Goal: Transaction & Acquisition: Book appointment/travel/reservation

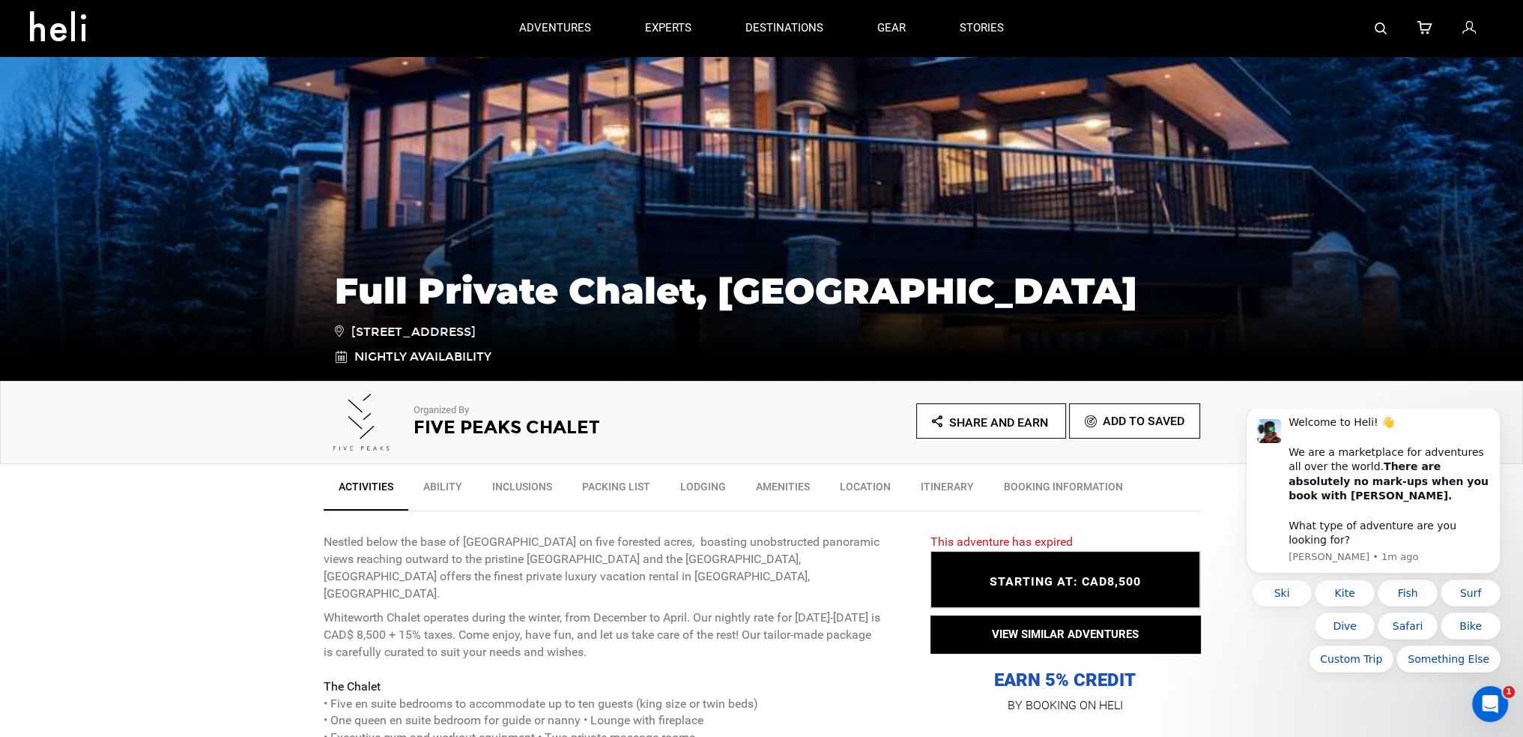
scroll to position [150, 0]
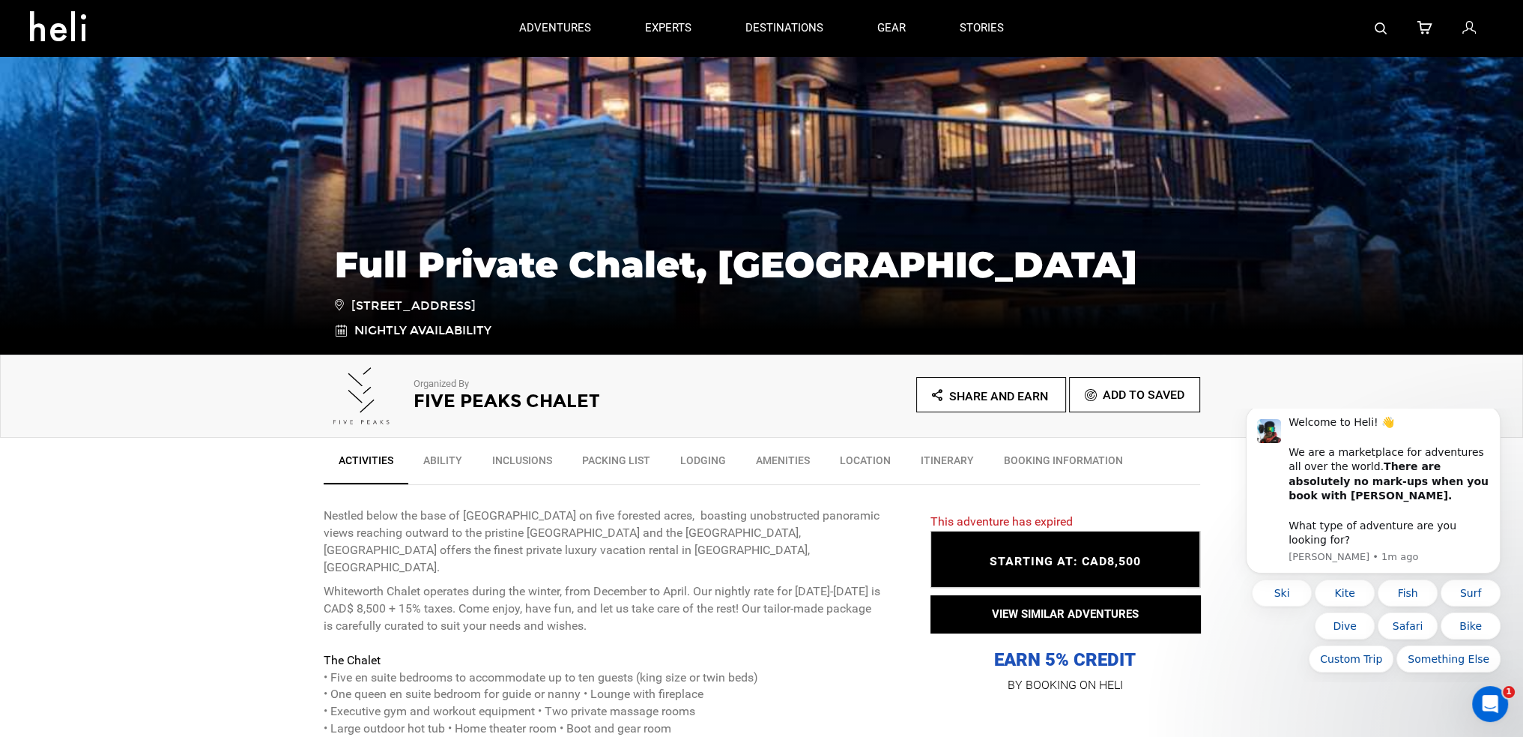
click at [704, 461] on link "Lodging" at bounding box center [703, 463] width 76 height 37
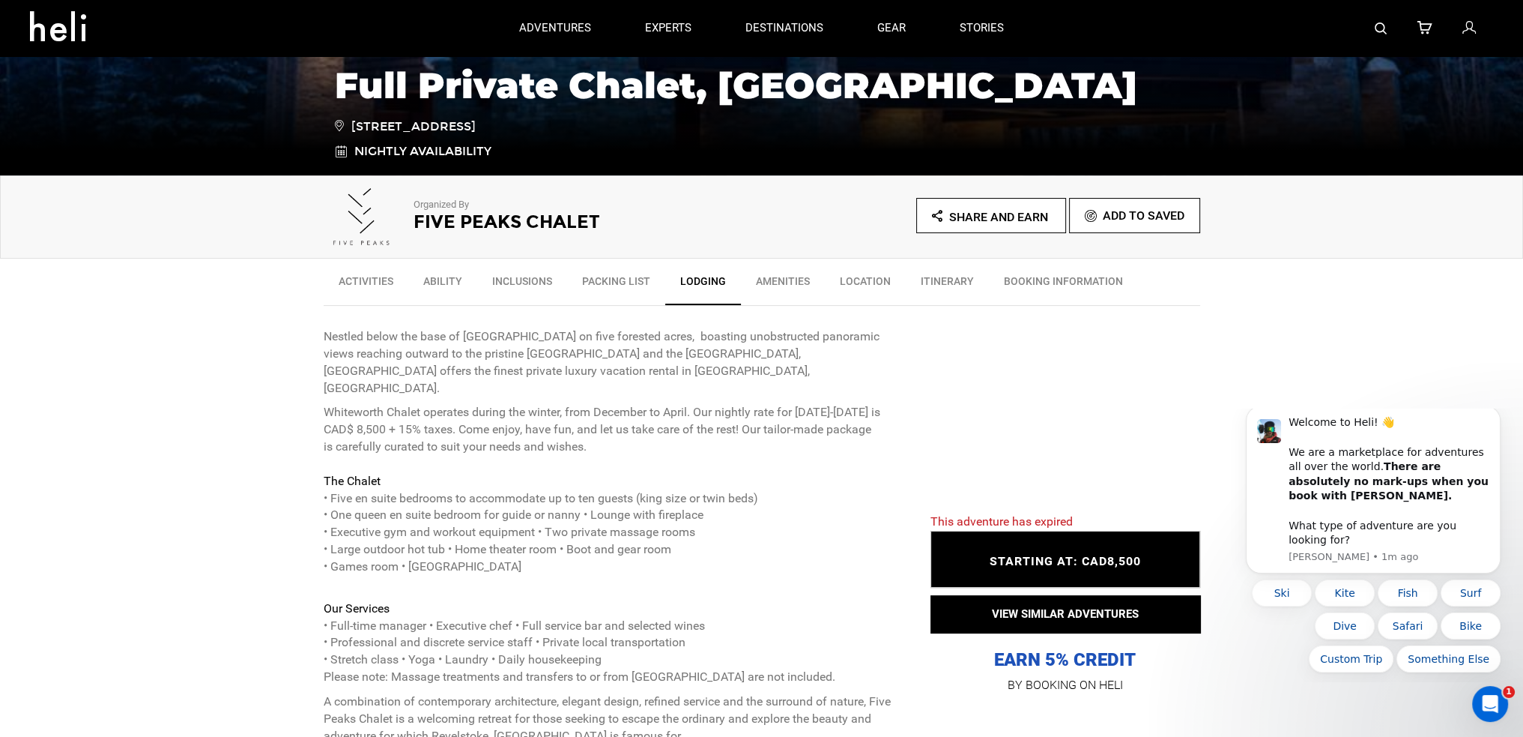
scroll to position [265, 0]
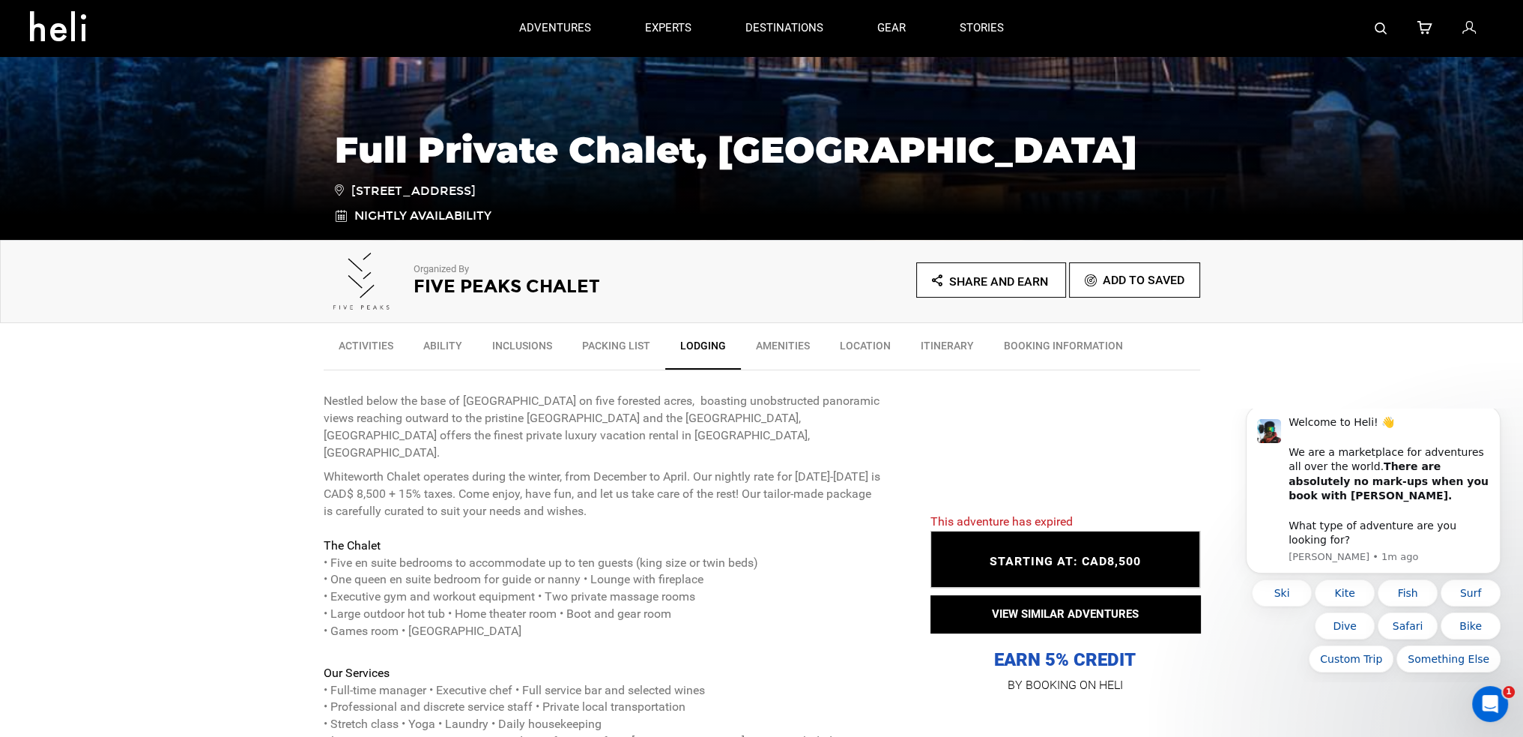
click at [1060, 348] on link "BOOKING INFORMATION" at bounding box center [1063, 348] width 149 height 37
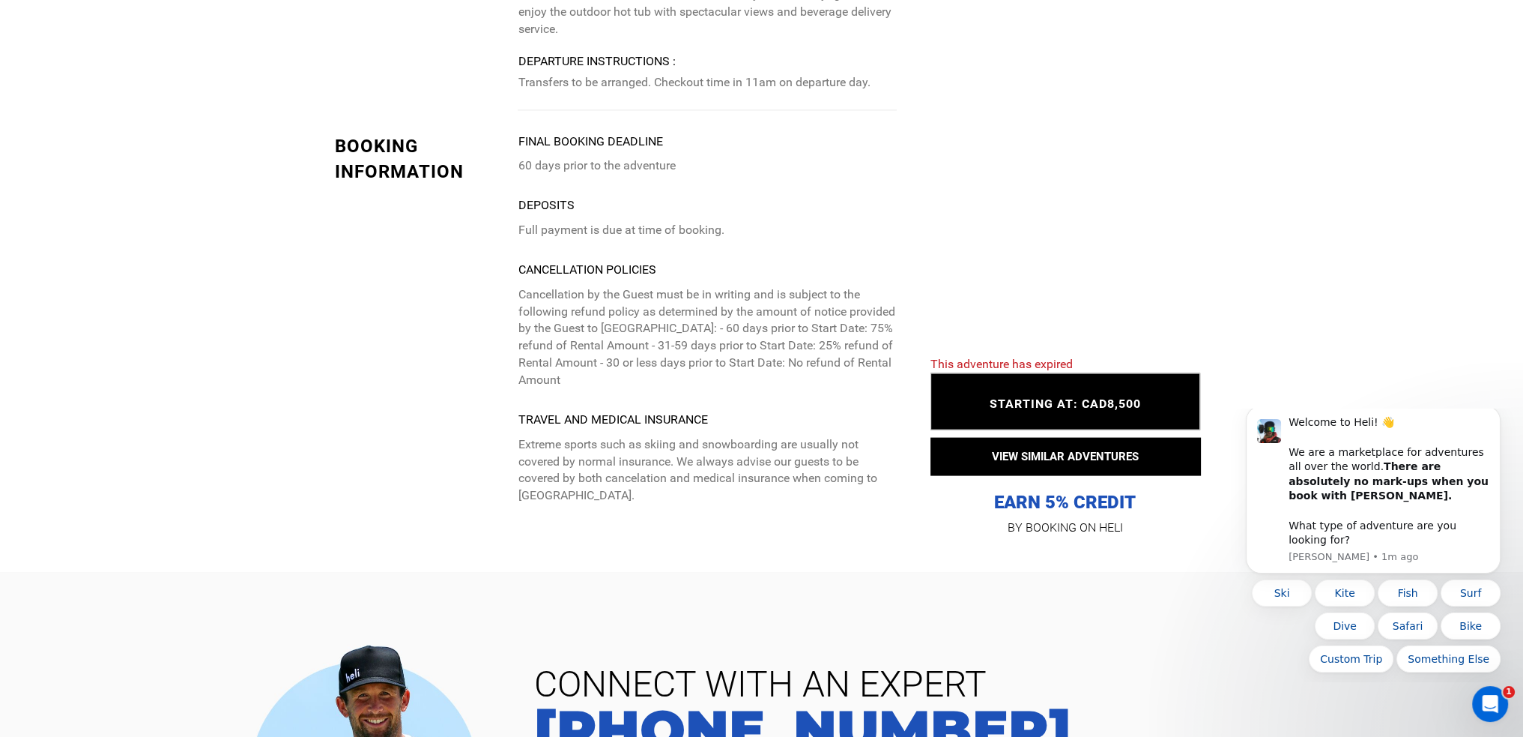
scroll to position [4204, 0]
